Goal: Task Accomplishment & Management: Use online tool/utility

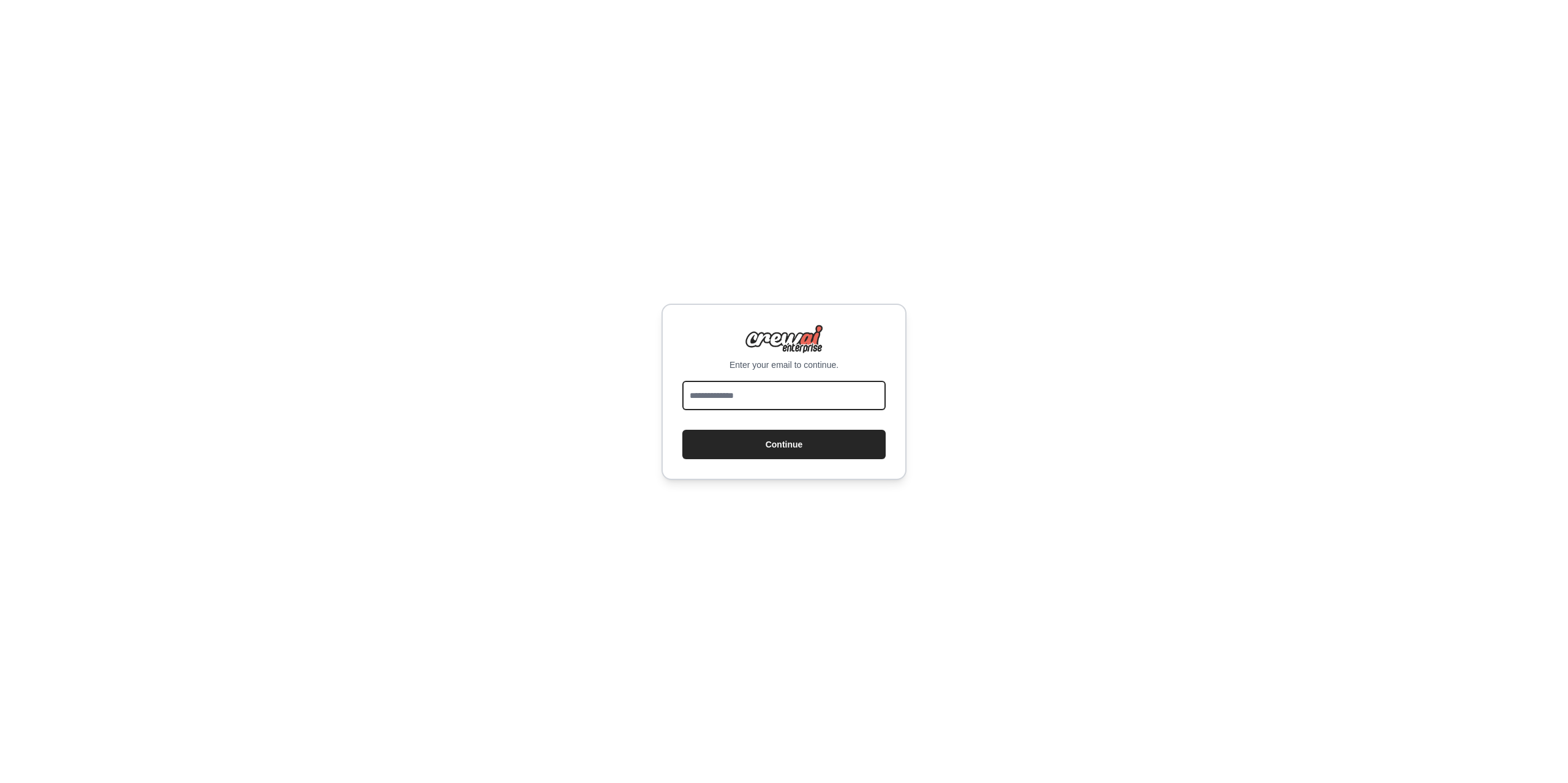
click at [779, 394] on input "email" at bounding box center [784, 396] width 204 height 29
type input "**********"
click at [746, 449] on button "Continue" at bounding box center [784, 445] width 204 height 29
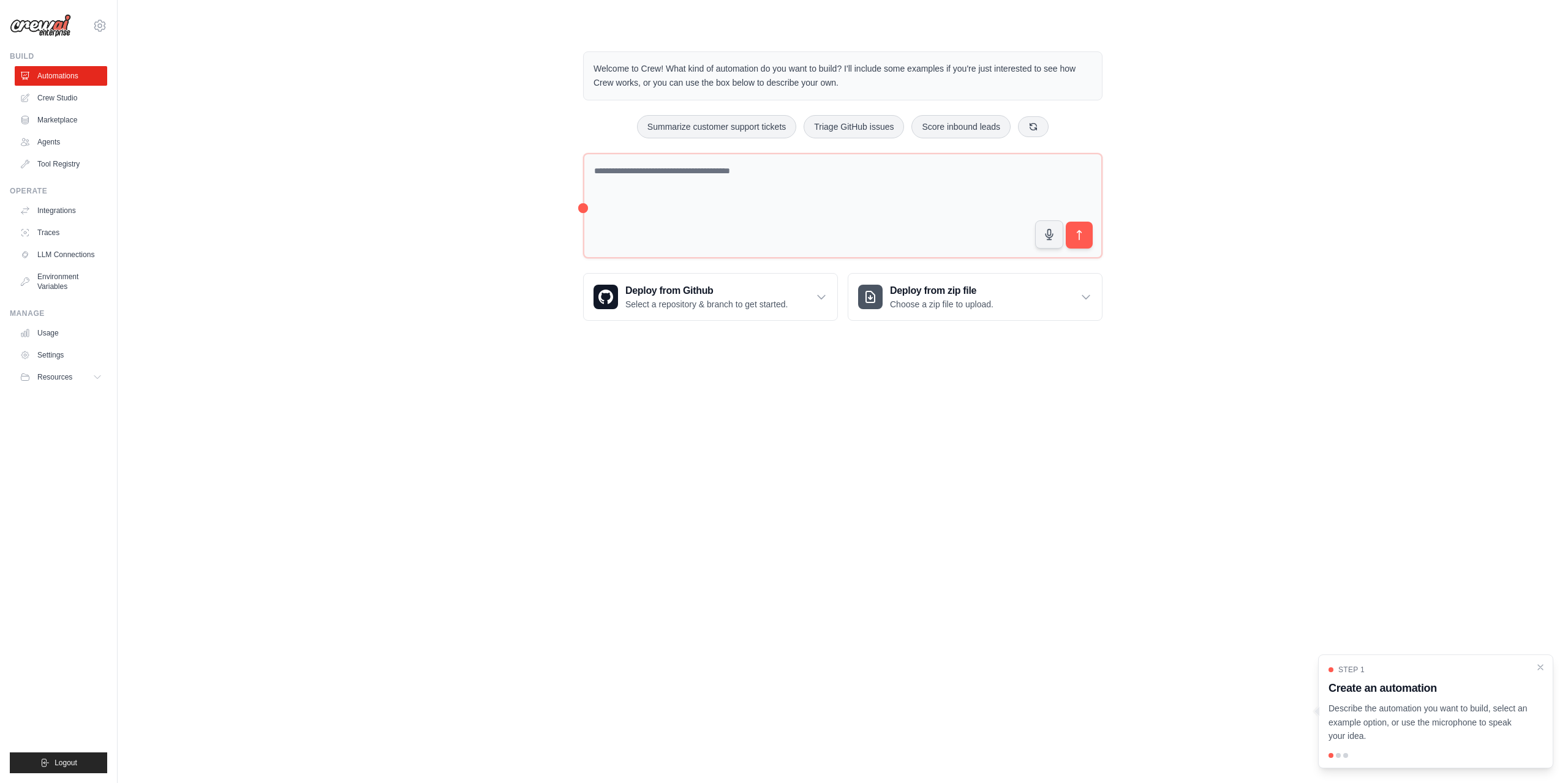
click at [1394, 691] on h3 "Create an automation" at bounding box center [1429, 689] width 200 height 17
click at [767, 70] on p "Welcome to Crew! What kind of automation do you want to build? I'll include som…" at bounding box center [843, 76] width 499 height 28
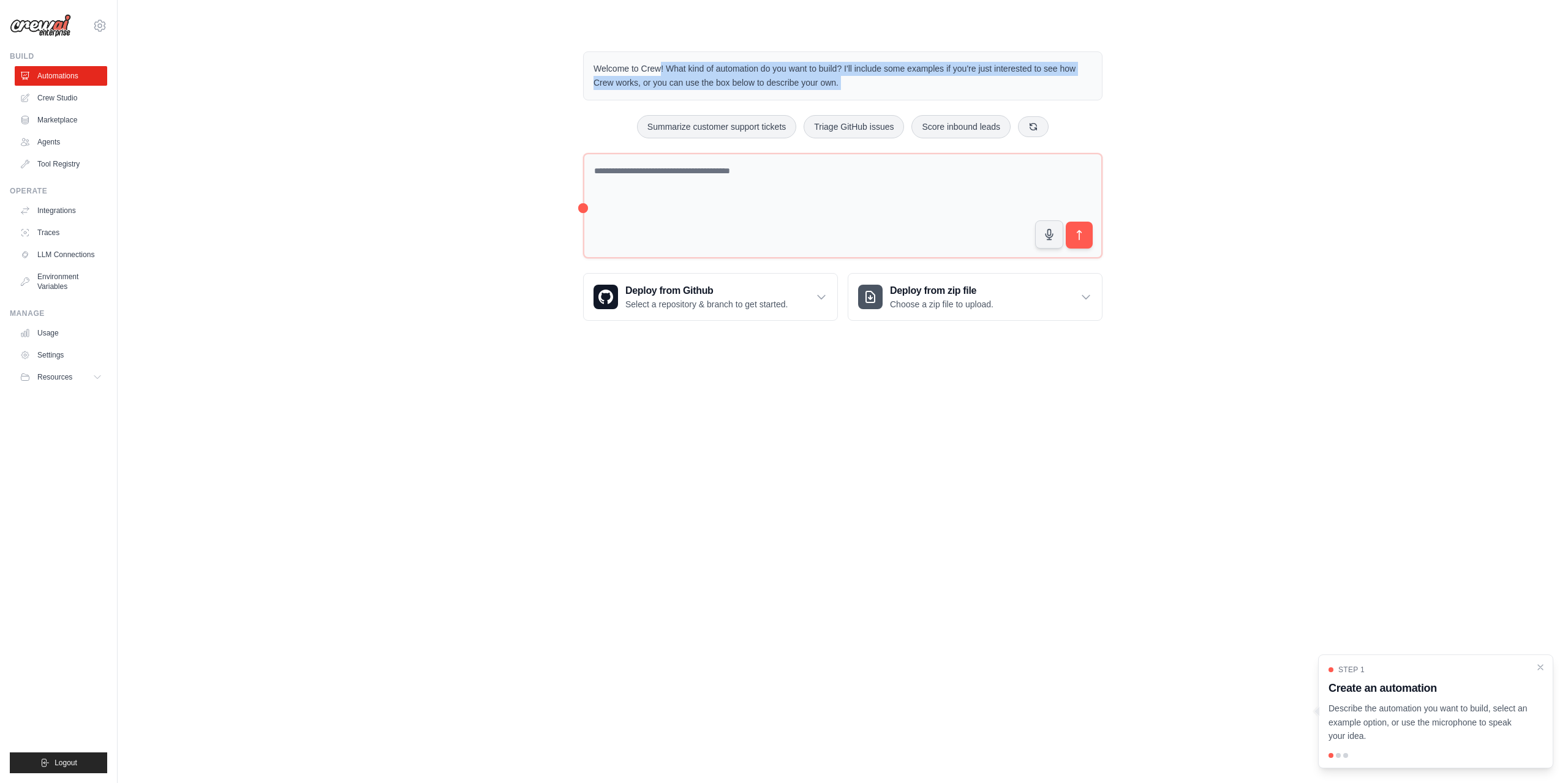
click at [767, 70] on p "Welcome to Crew! What kind of automation do you want to build? I'll include som…" at bounding box center [843, 76] width 499 height 28
click at [0, 782] on span at bounding box center [0, 788] width 0 height 10
drag, startPoint x: 869, startPoint y: 76, endPoint x: 1317, endPoint y: 90, distance: 448.2
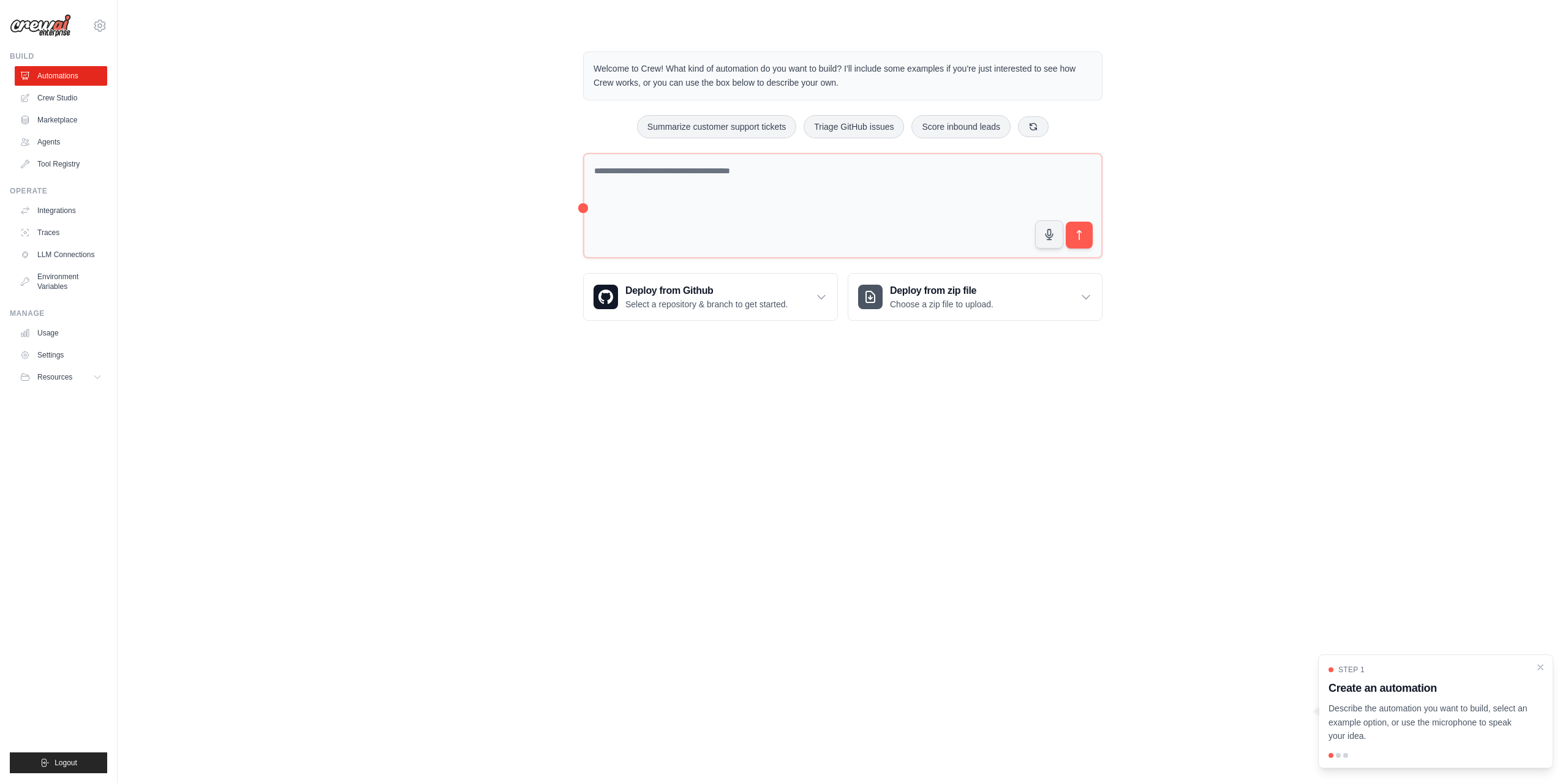
drag, startPoint x: 1256, startPoint y: 244, endPoint x: 1338, endPoint y: 281, distance: 90.0
click at [55, 119] on link "Marketplace" at bounding box center [62, 120] width 92 height 19
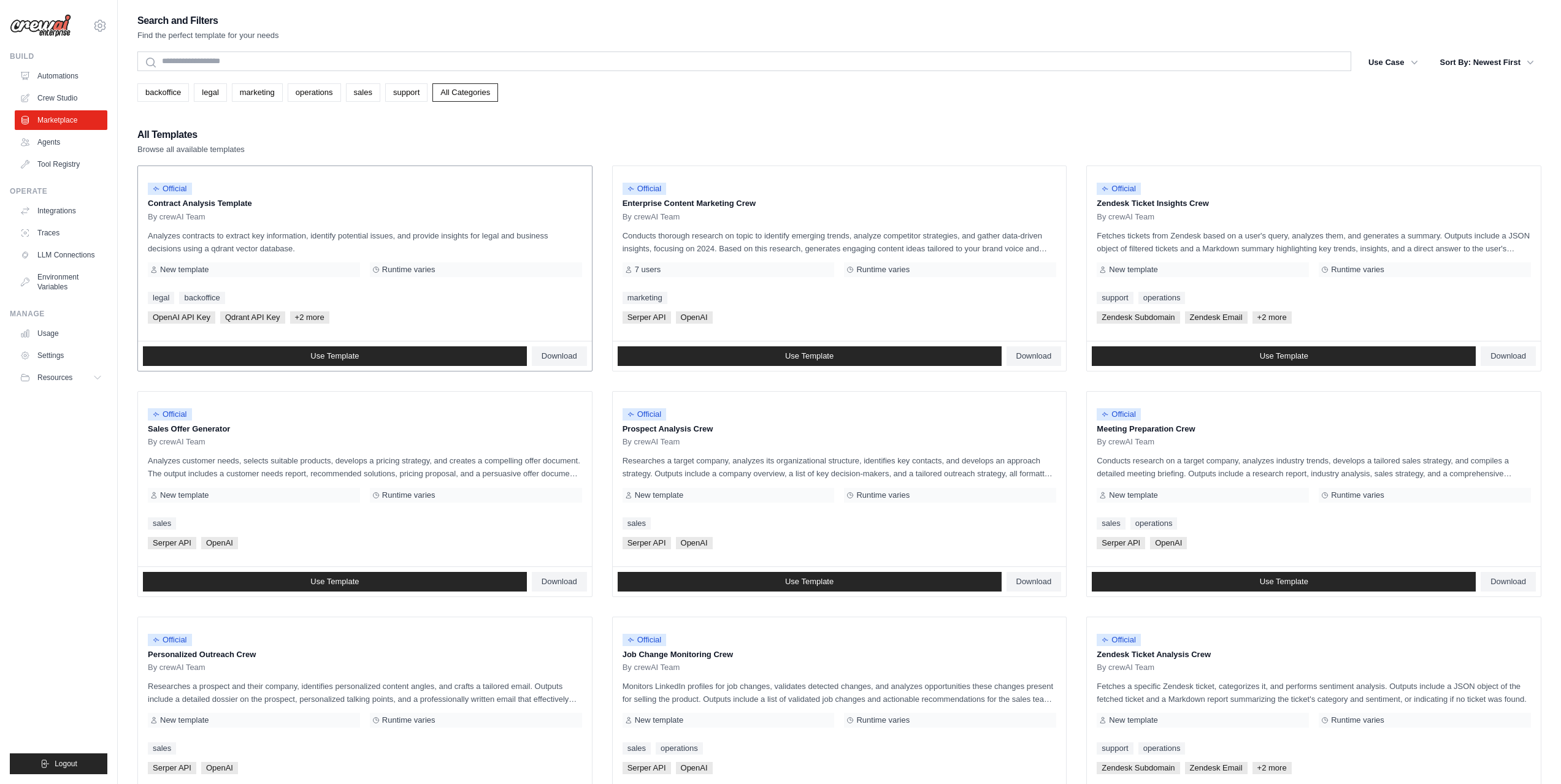
click at [178, 237] on p "Analyzes contracts to extract key information, identify potential issues, and p…" at bounding box center [364, 242] width 434 height 25
click at [486, 111] on div "Search and Filters Find the perfect template for your needs Search Use Case bac…" at bounding box center [839, 560] width 1404 height 1097
click at [490, 89] on link "All Categories" at bounding box center [465, 92] width 66 height 18
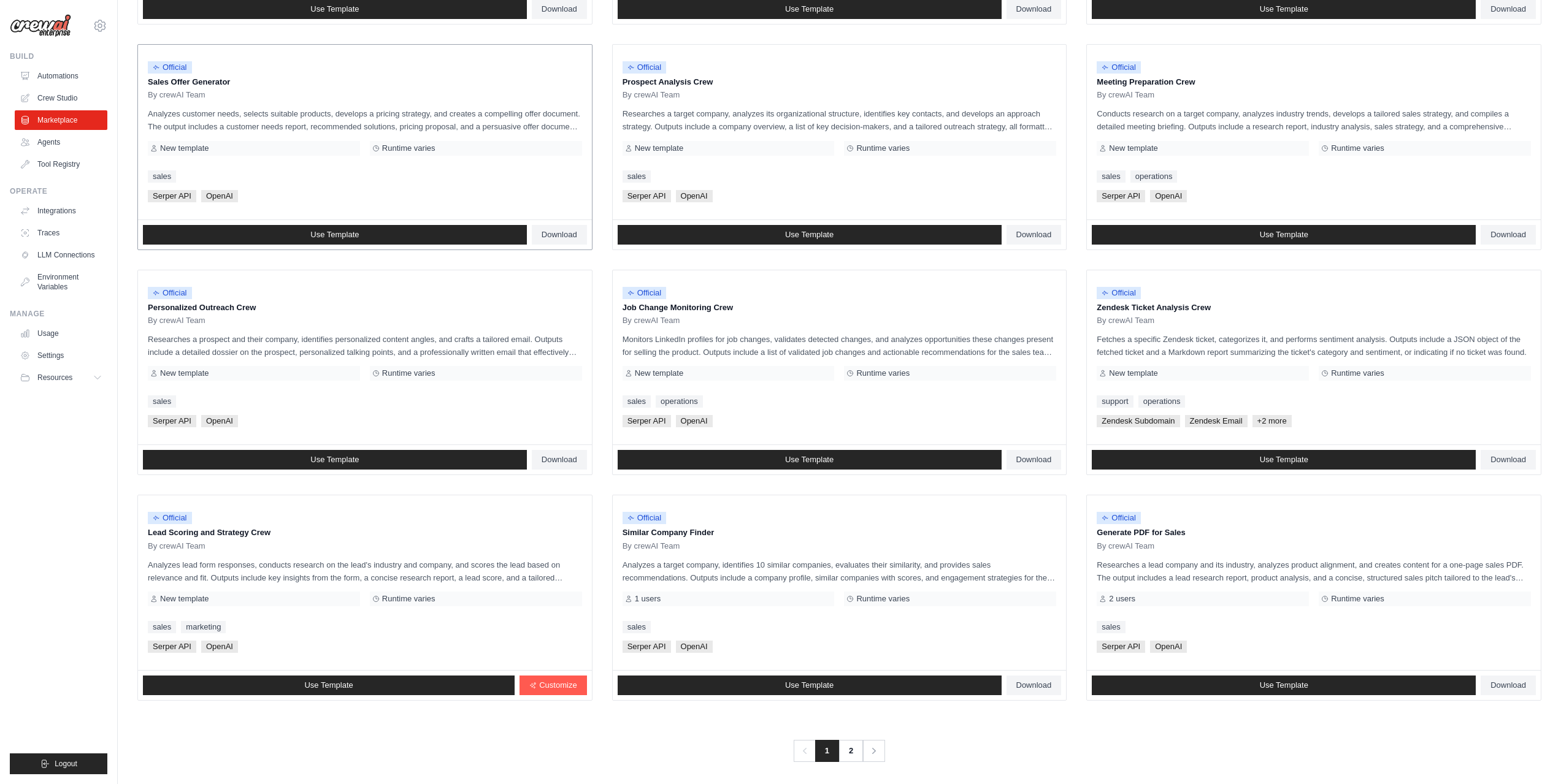
scroll to position [352, 0]
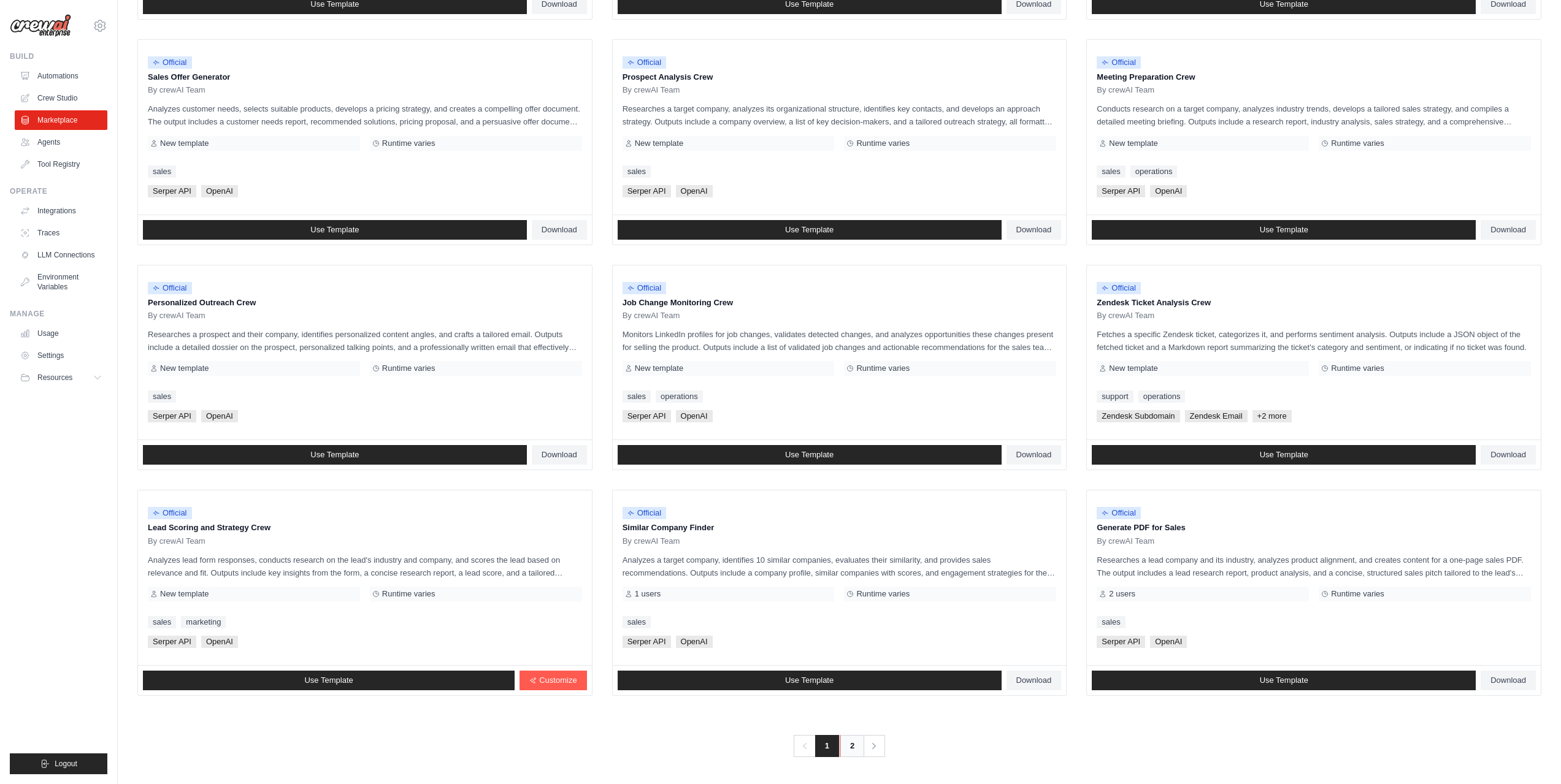
click at [847, 746] on link "2" at bounding box center [852, 746] width 25 height 22
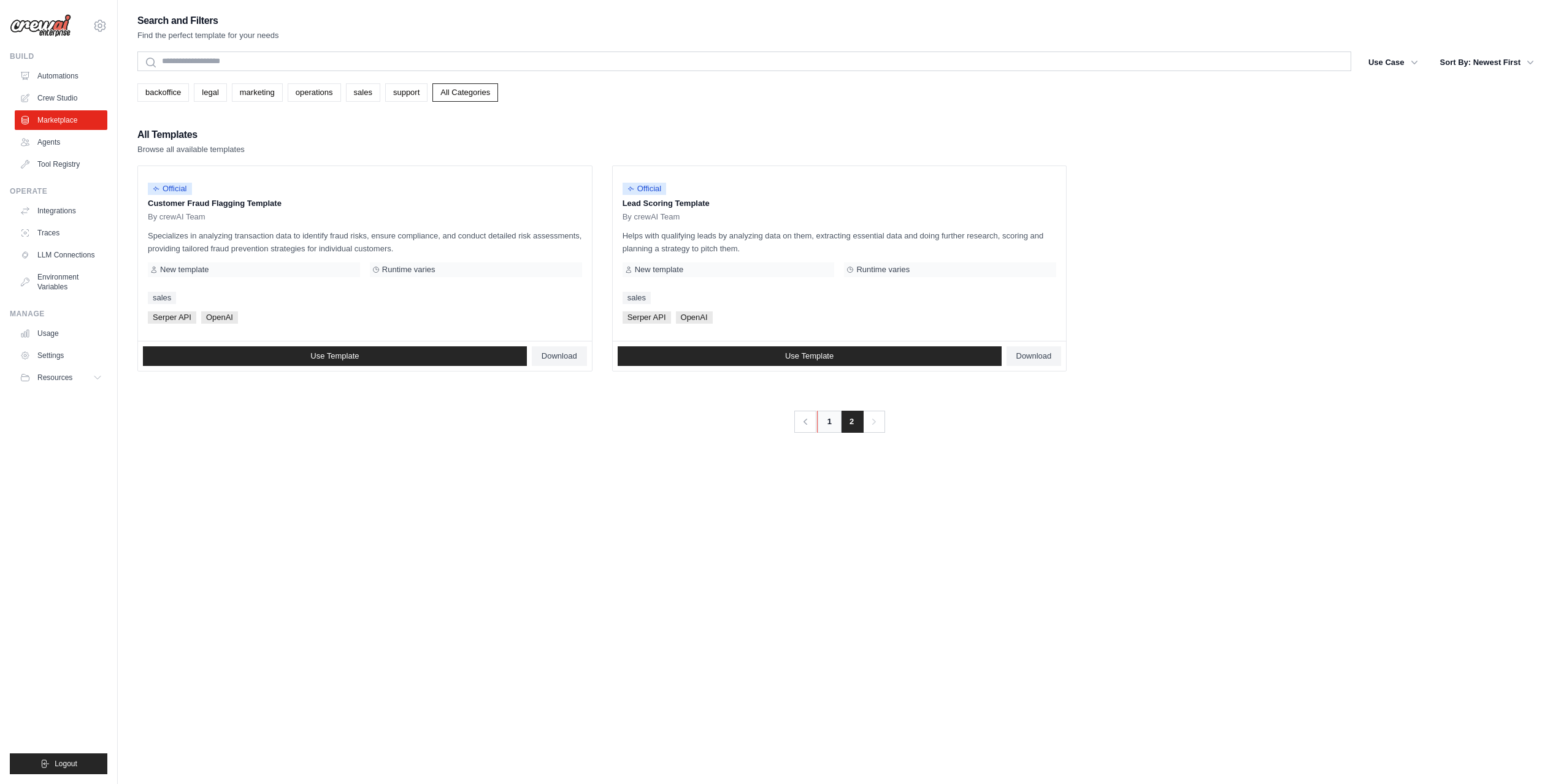
click at [830, 425] on link "1" at bounding box center [829, 421] width 25 height 22
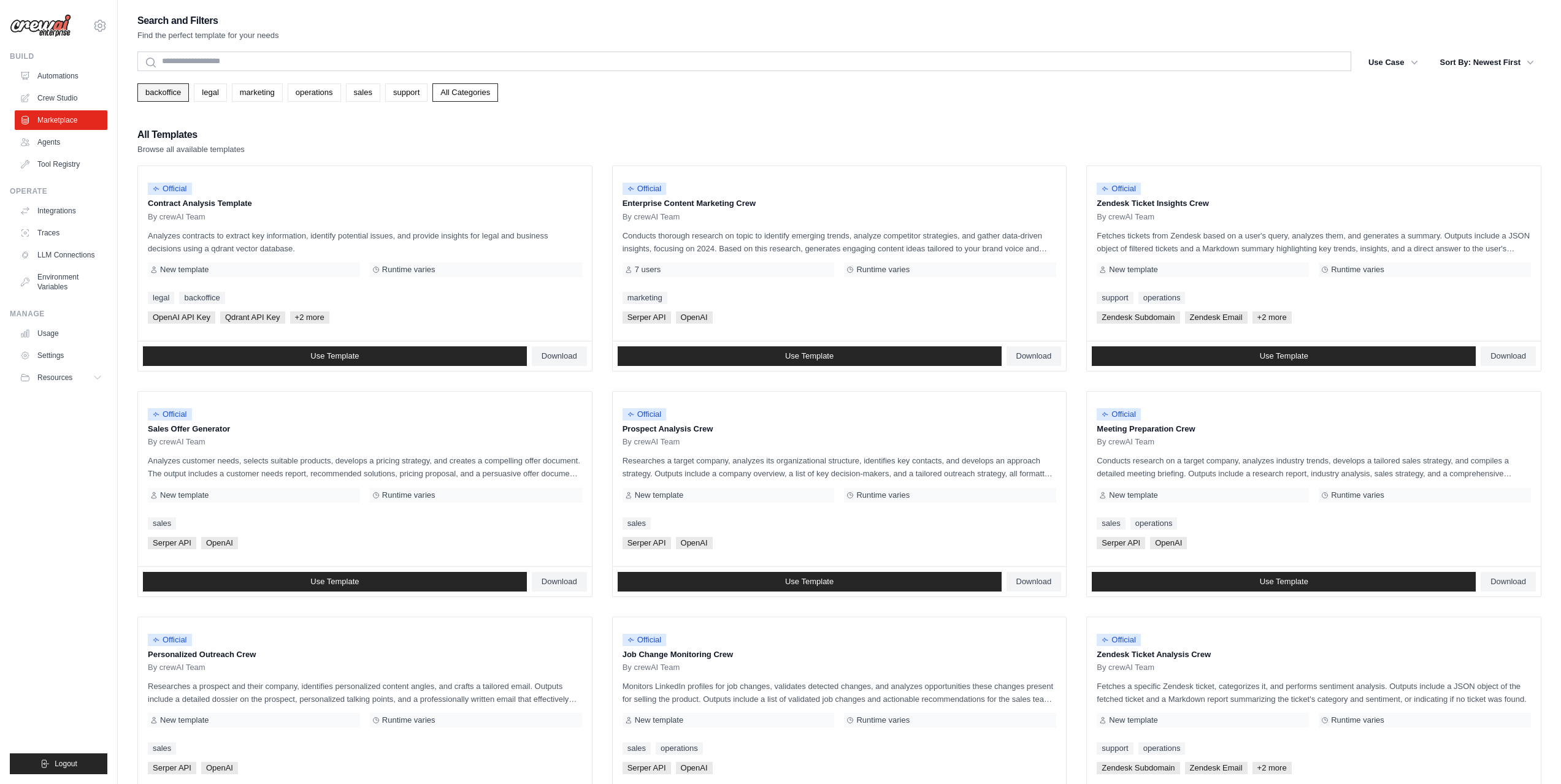
click at [163, 89] on link "backoffice" at bounding box center [163, 92] width 52 height 18
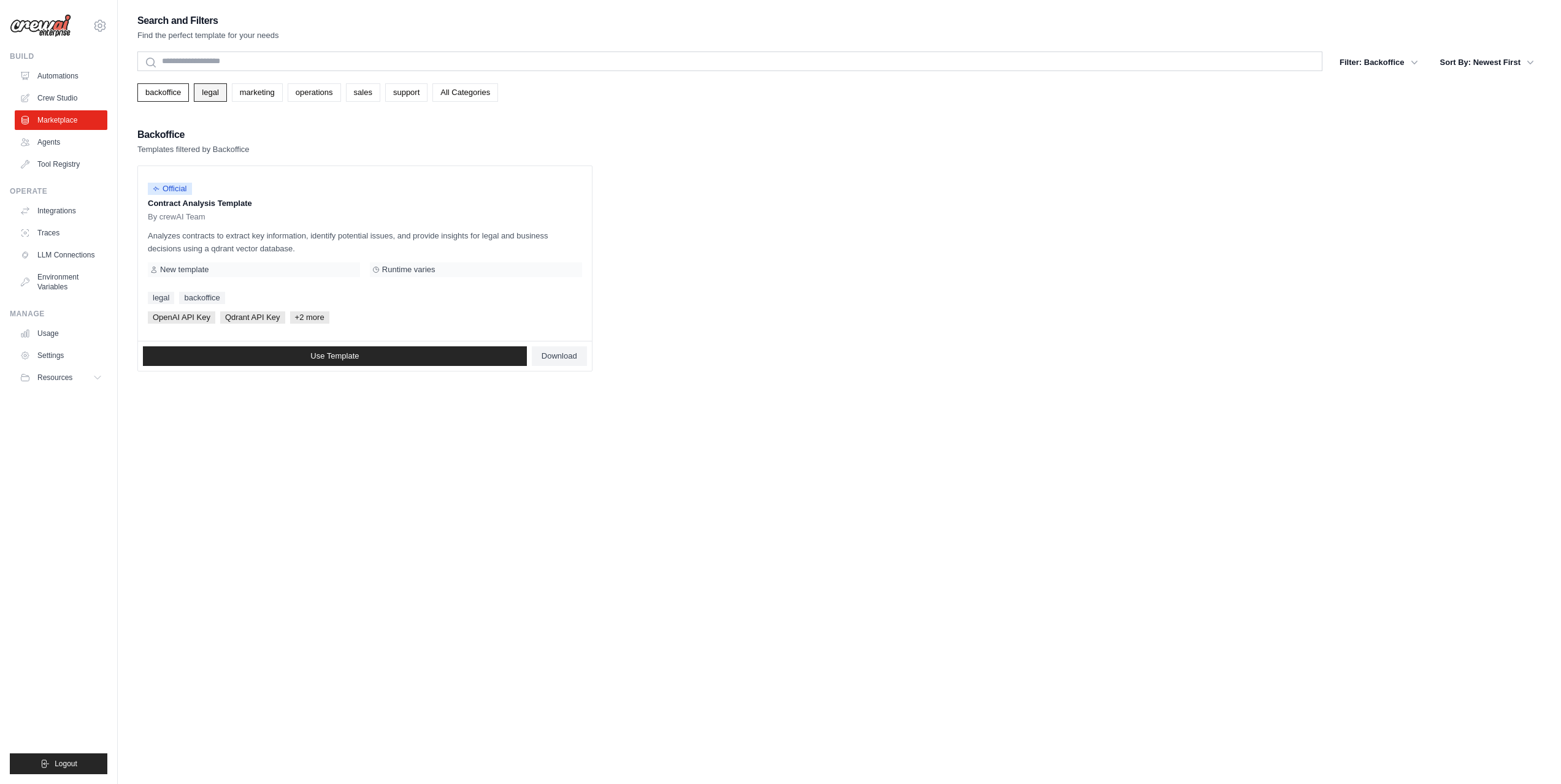
click at [213, 90] on link "legal" at bounding box center [210, 92] width 32 height 18
click at [240, 90] on link "marketing" at bounding box center [258, 92] width 51 height 18
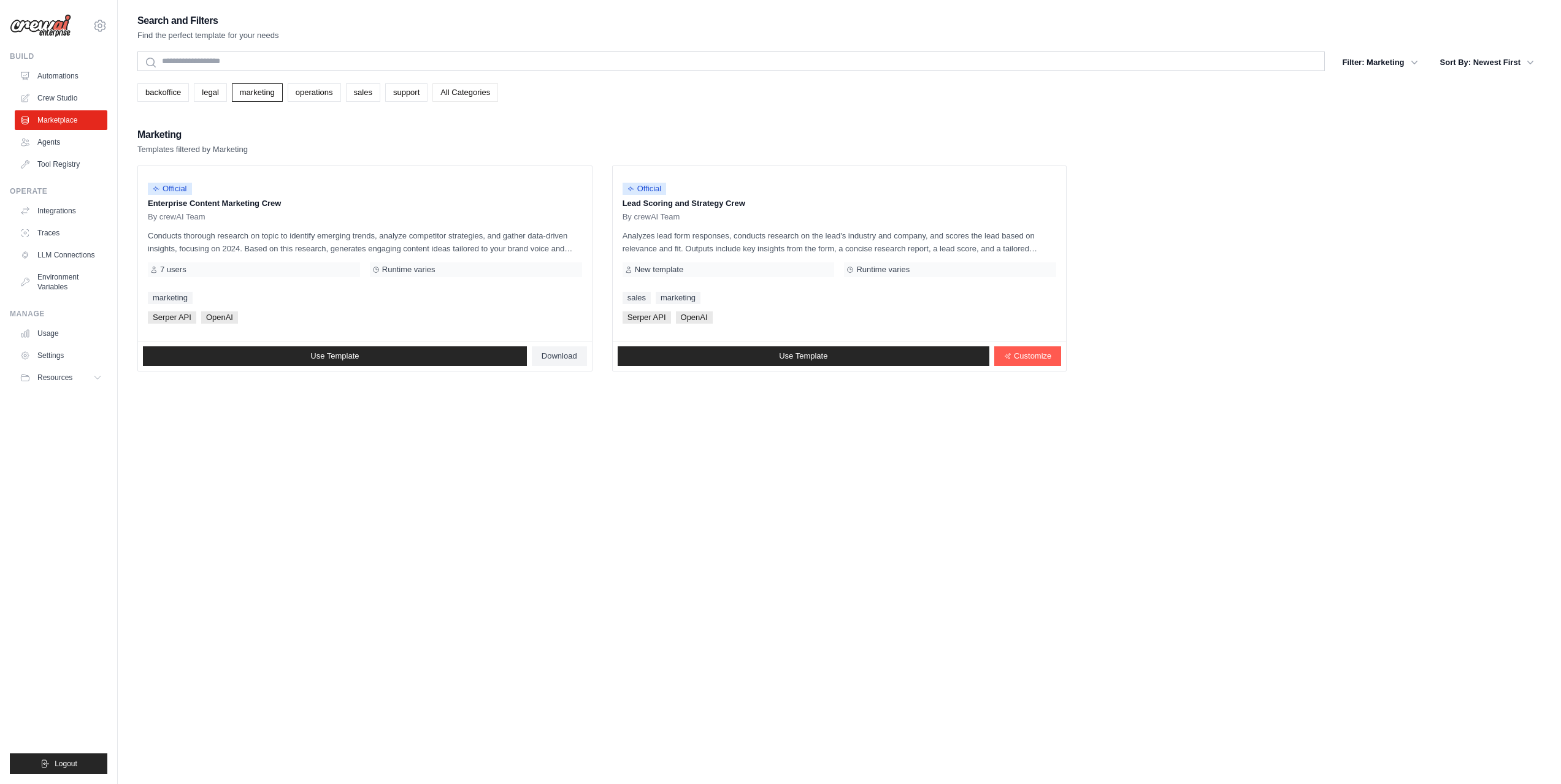
click at [471, 91] on link "All Categories" at bounding box center [465, 92] width 66 height 18
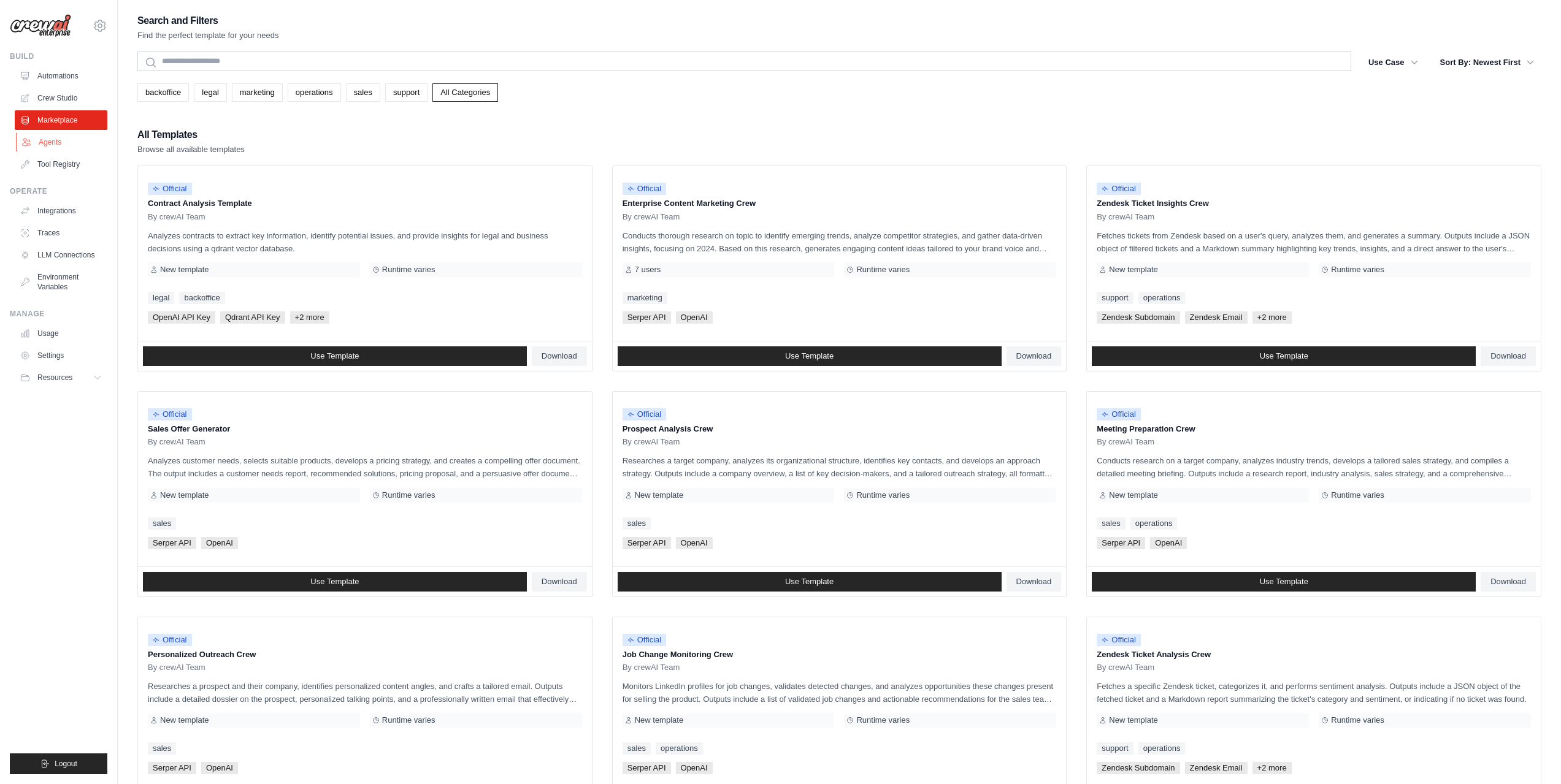
click at [57, 141] on link "Agents" at bounding box center [62, 142] width 93 height 19
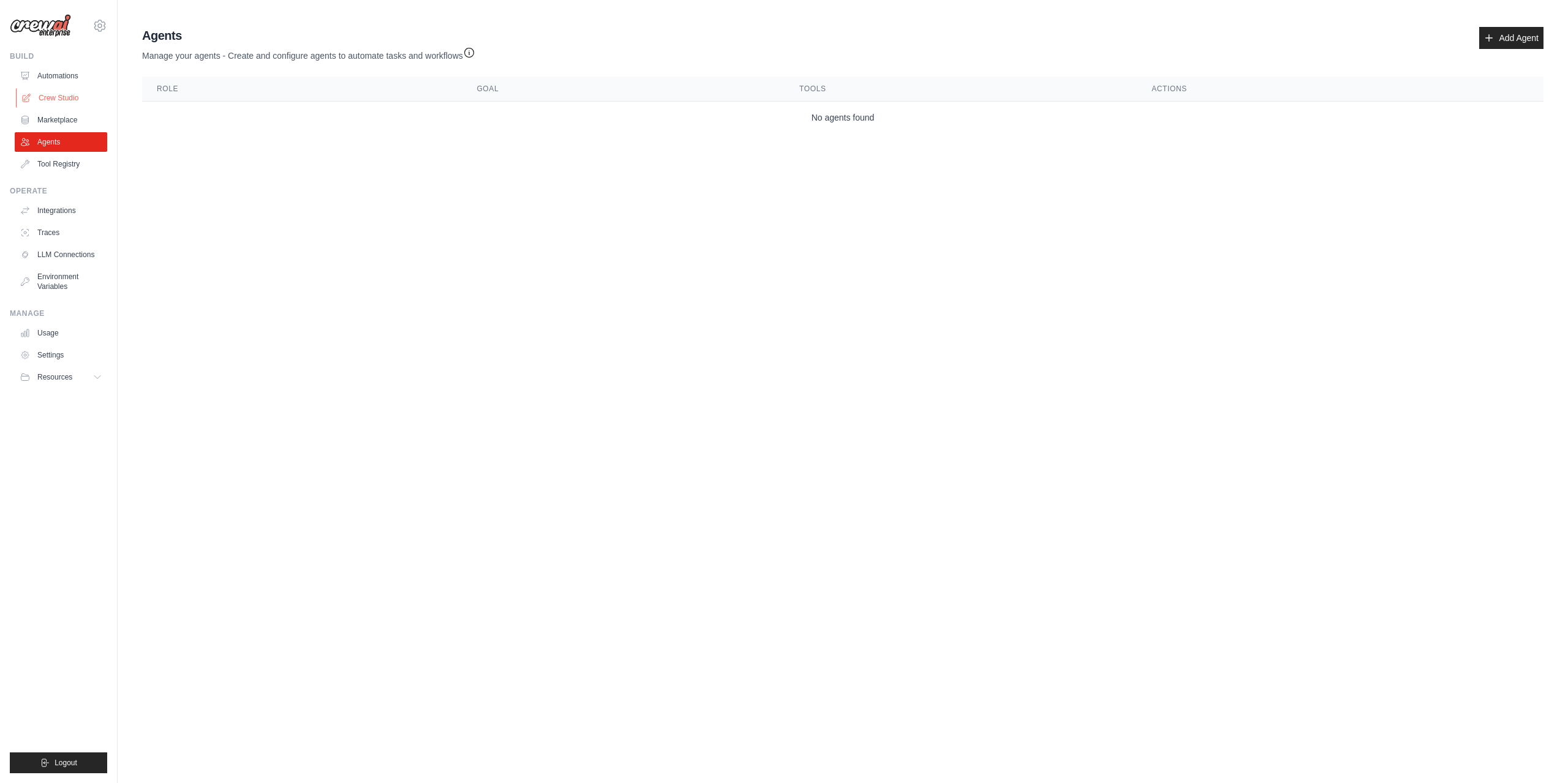
click at [65, 94] on link "Crew Studio" at bounding box center [62, 98] width 92 height 19
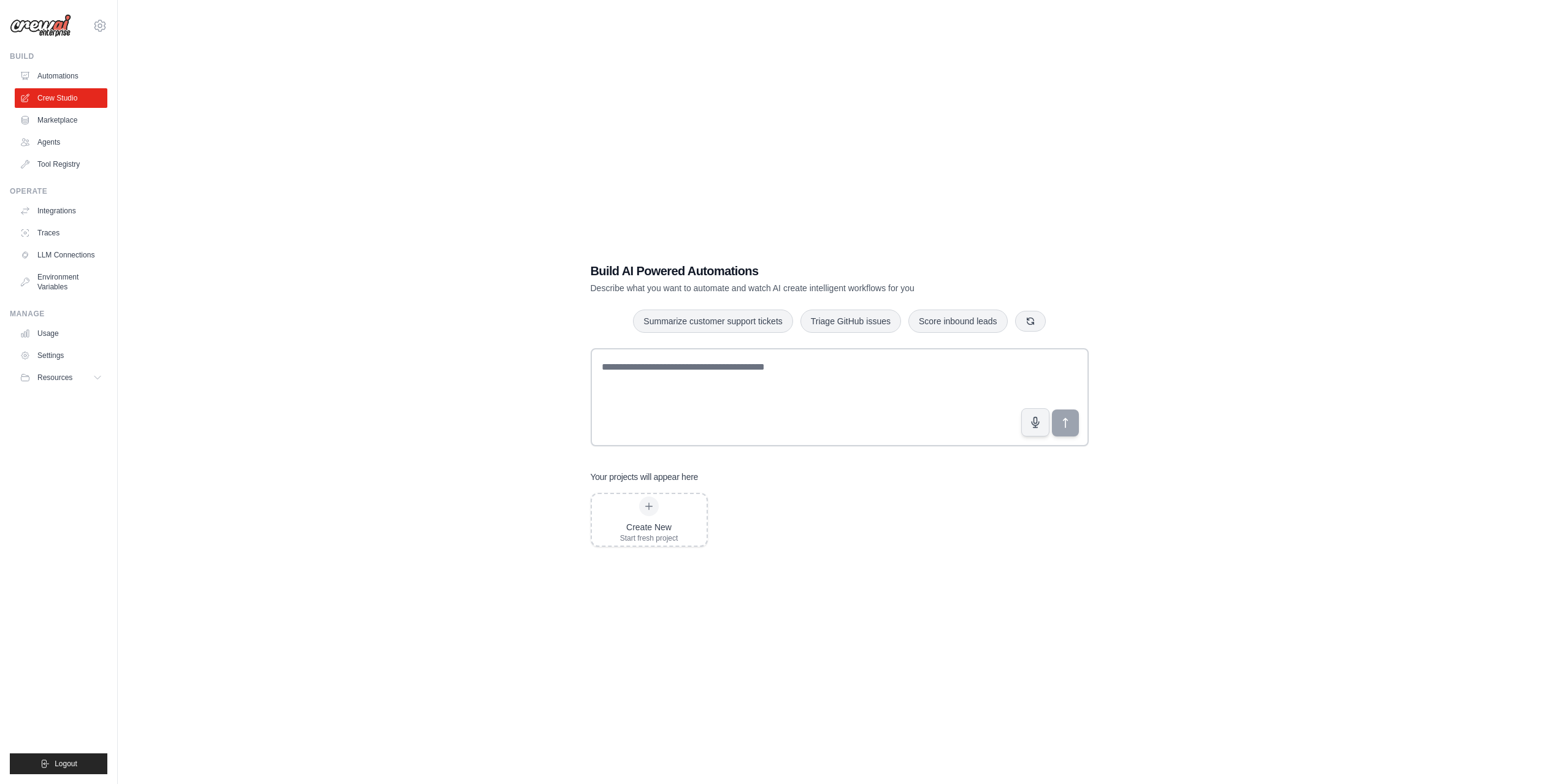
click at [633, 270] on h1 "Build AI Powered Automations" at bounding box center [796, 271] width 412 height 17
drag, startPoint x: 688, startPoint y: 279, endPoint x: 1247, endPoint y: 325, distance: 560.9
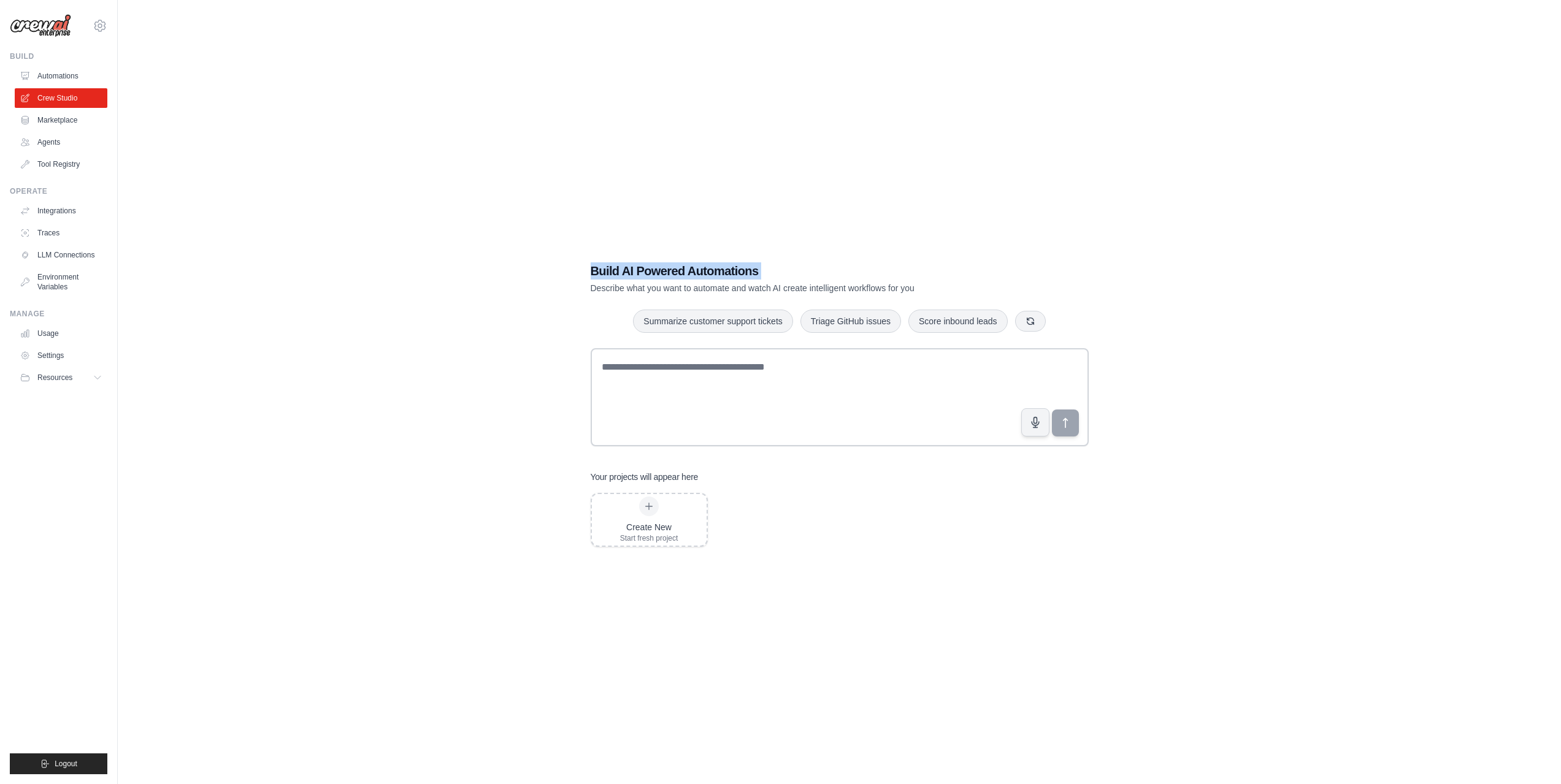
click at [768, 289] on p "Describe what you want to automate and watch AI create intelligent workflows fo…" at bounding box center [796, 288] width 412 height 12
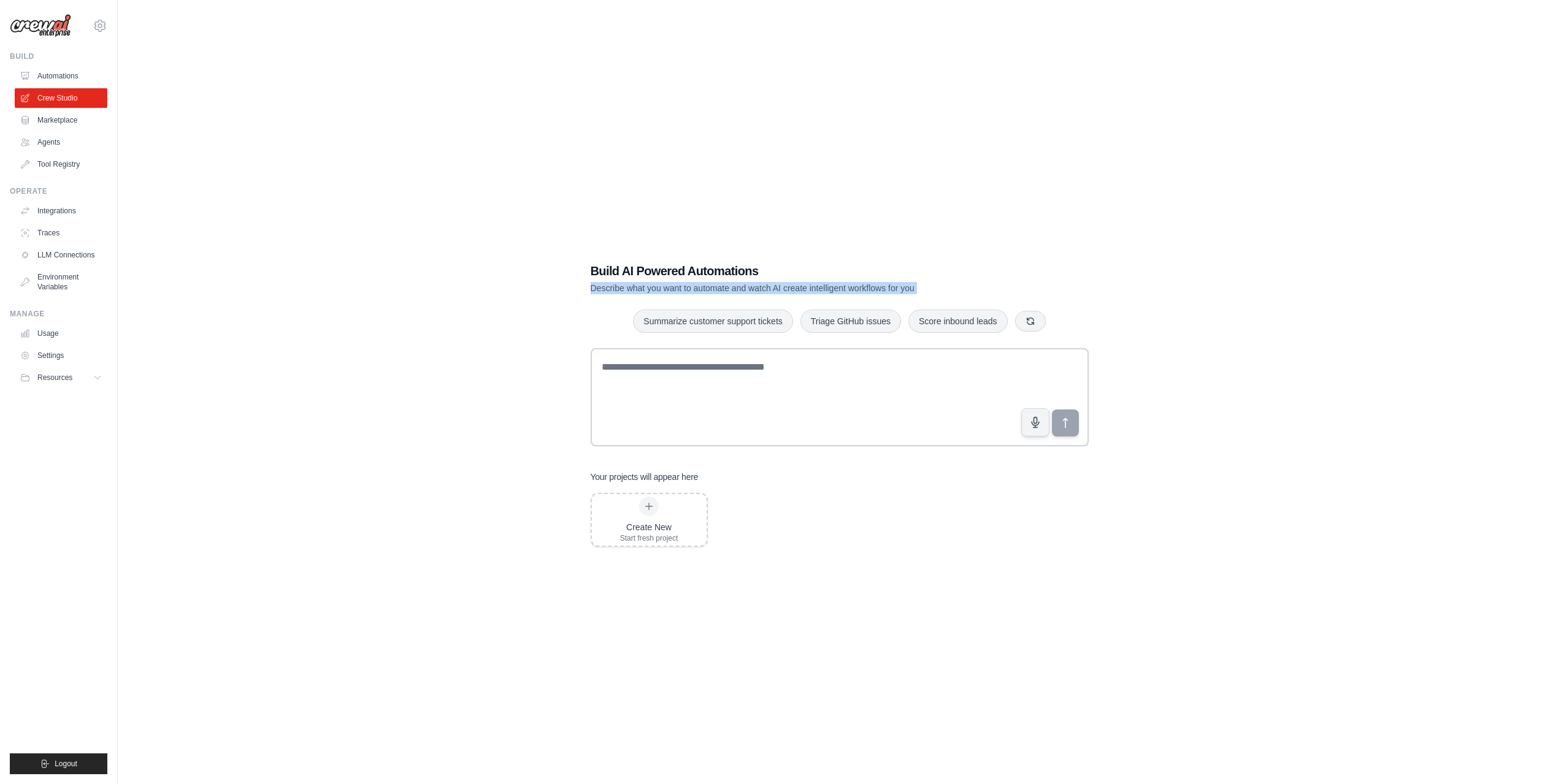
drag, startPoint x: 890, startPoint y: 306, endPoint x: 1324, endPoint y: 346, distance: 435.8
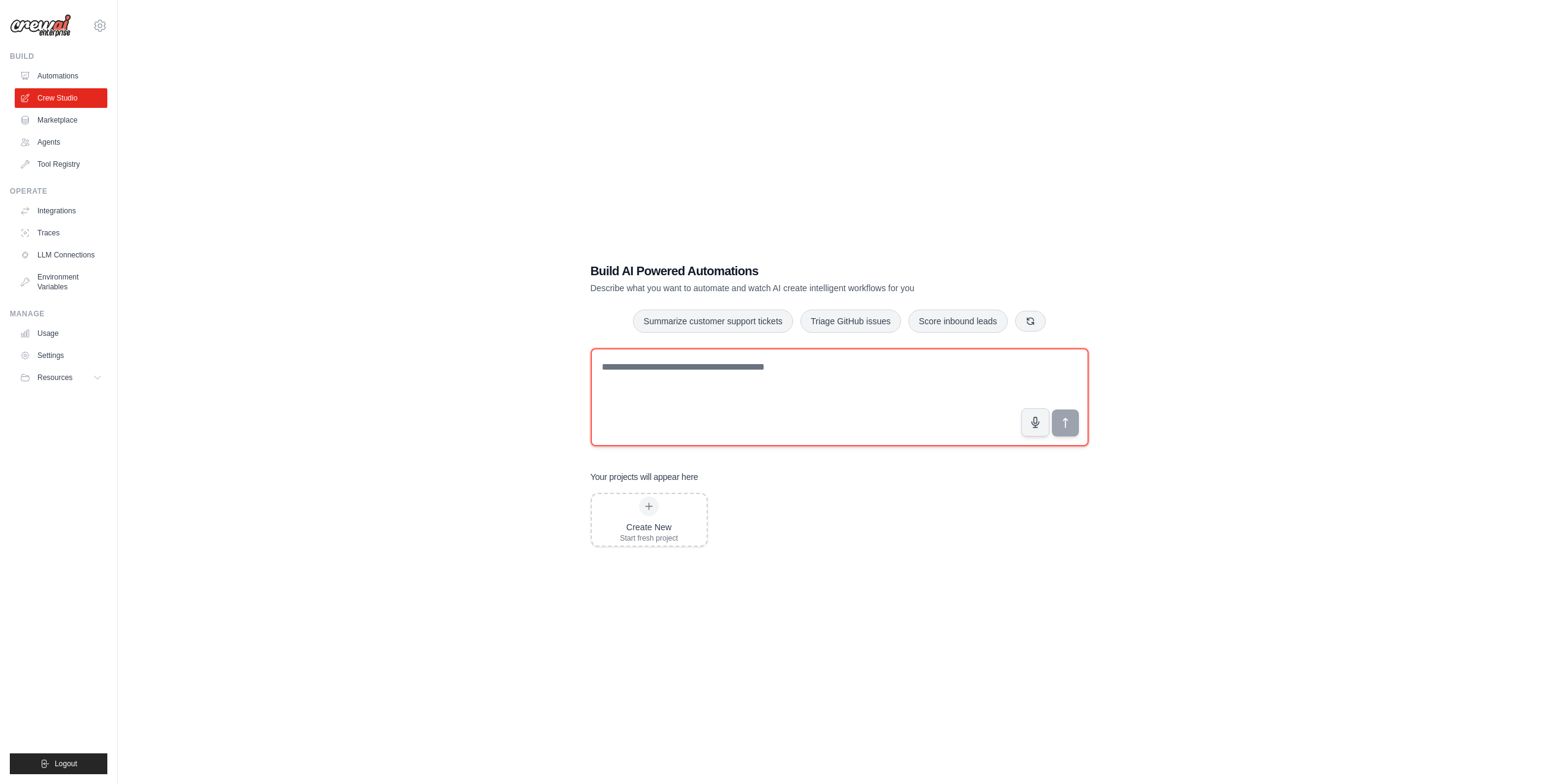
click at [704, 388] on textarea at bounding box center [839, 397] width 498 height 98
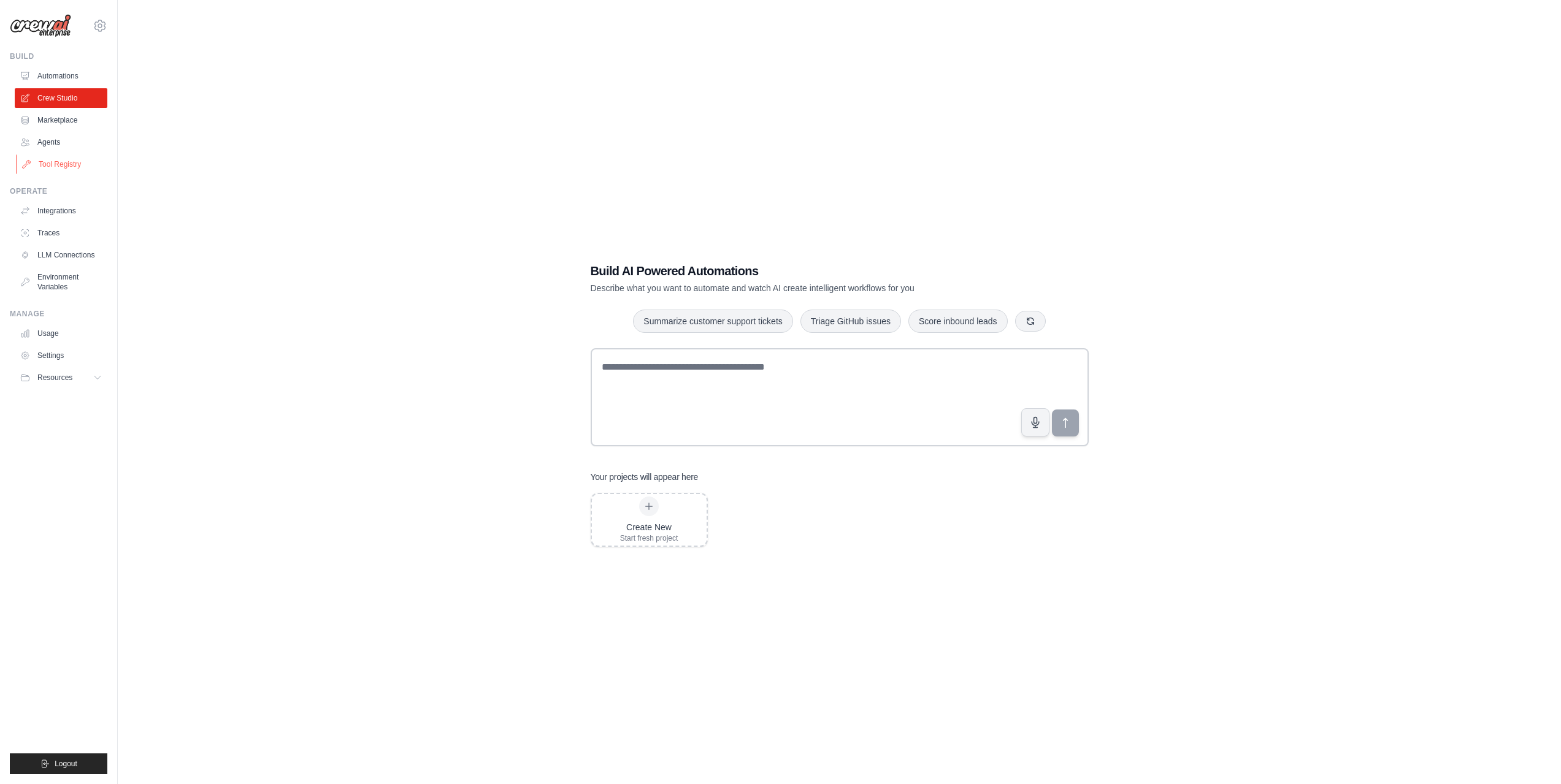
click at [58, 166] on link "Tool Registry" at bounding box center [62, 164] width 93 height 19
